Goal: Transaction & Acquisition: Book appointment/travel/reservation

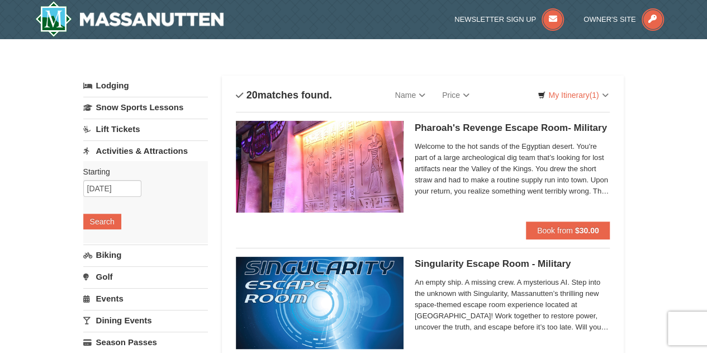
click at [144, 146] on link "Activities & Attractions" at bounding box center [145, 150] width 125 height 21
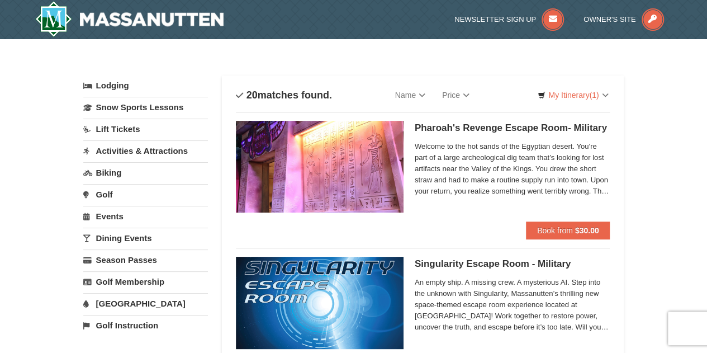
click at [144, 146] on link "Activities & Attractions" at bounding box center [145, 150] width 125 height 21
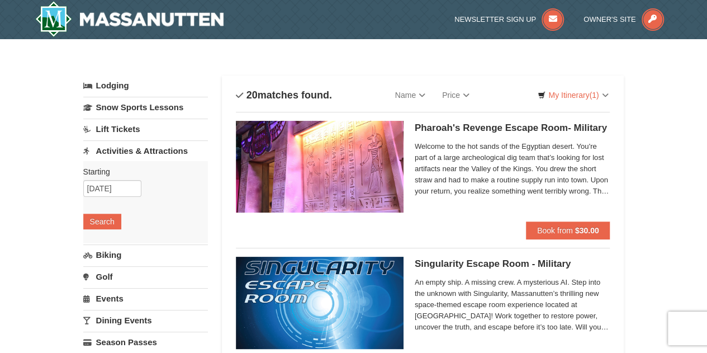
click at [144, 147] on link "Activities & Attractions" at bounding box center [145, 150] width 125 height 21
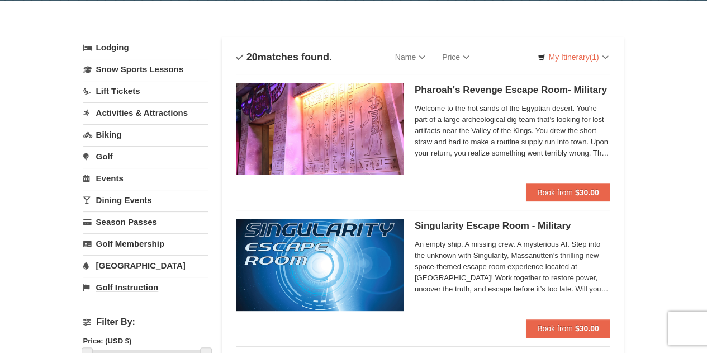
scroll to position [56, 0]
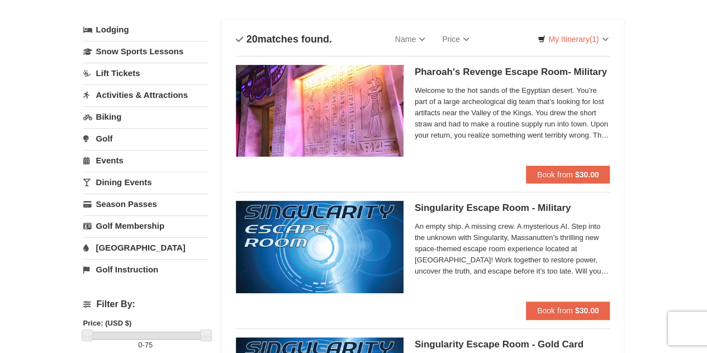
click at [129, 241] on link "[GEOGRAPHIC_DATA]" at bounding box center [145, 247] width 125 height 21
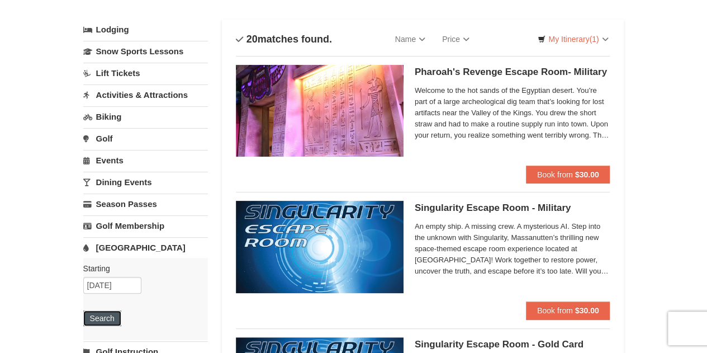
click at [107, 316] on button "Search" at bounding box center [102, 318] width 38 height 16
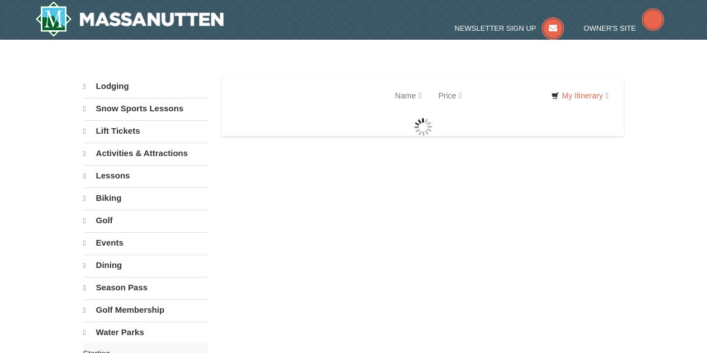
select select "10"
